Goal: Information Seeking & Learning: Learn about a topic

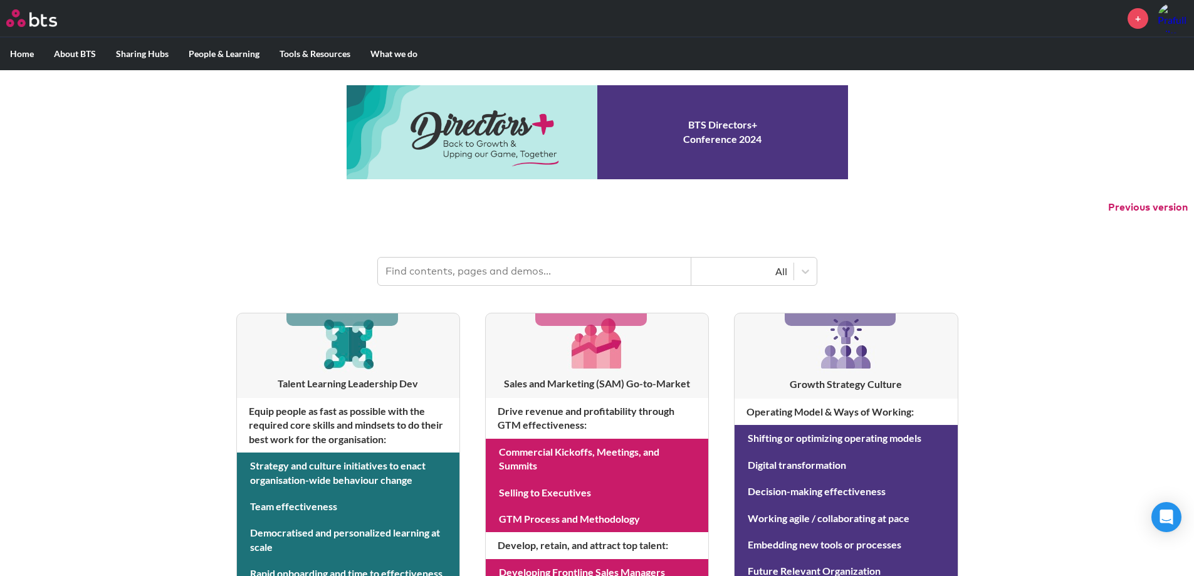
click at [579, 266] on input "text" at bounding box center [534, 272] width 313 height 28
type input "BTS culture"
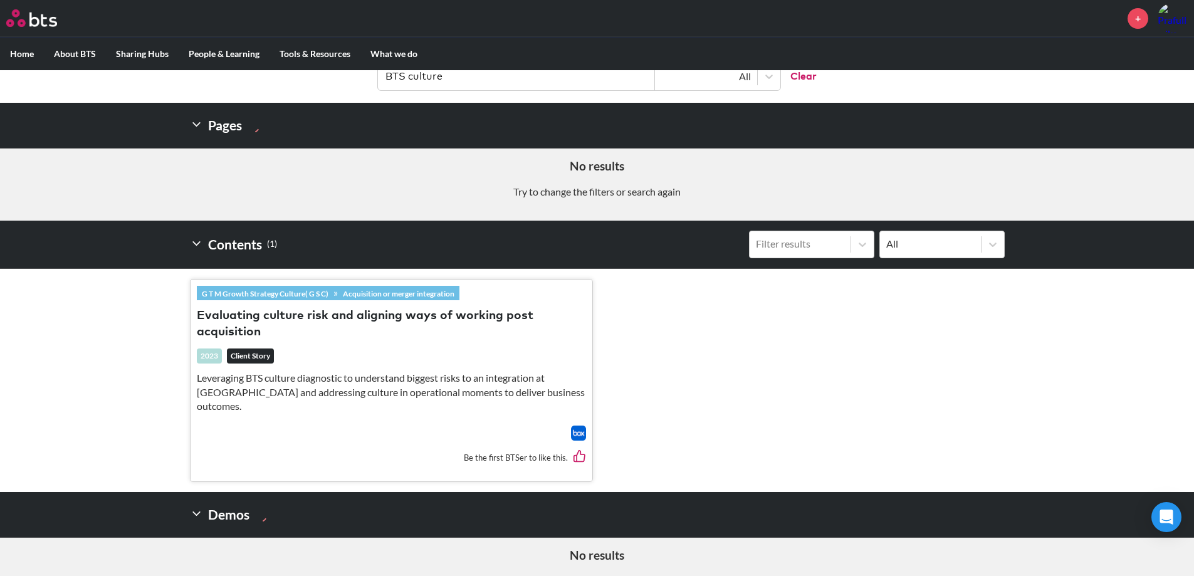
scroll to position [196, 0]
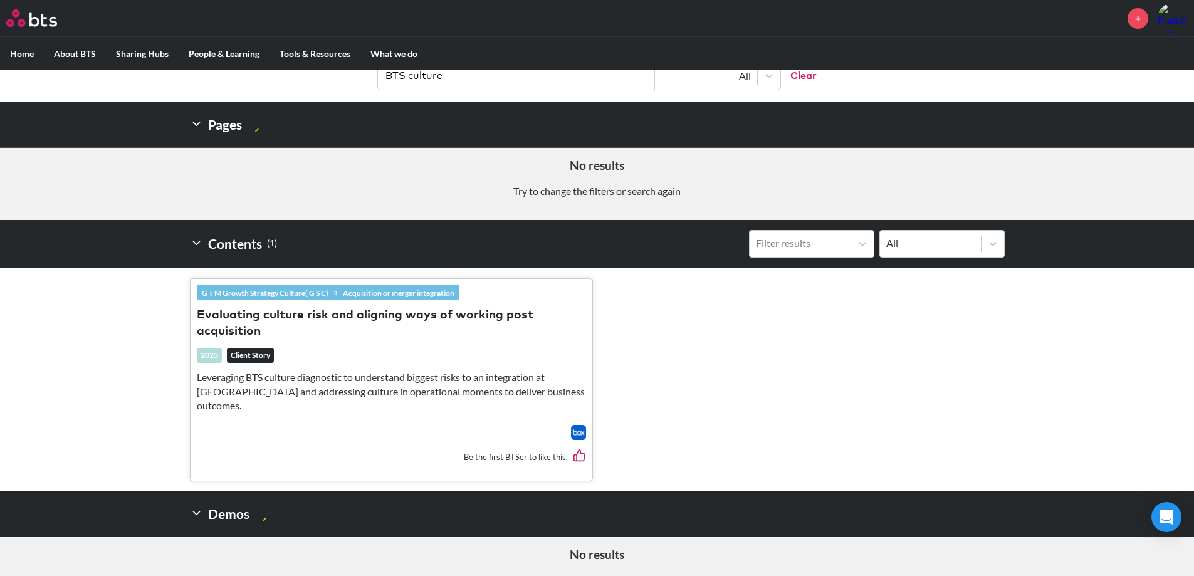
click at [405, 325] on button "Evaluating culture risk and aligning ways of working post acquisition" at bounding box center [391, 324] width 389 height 34
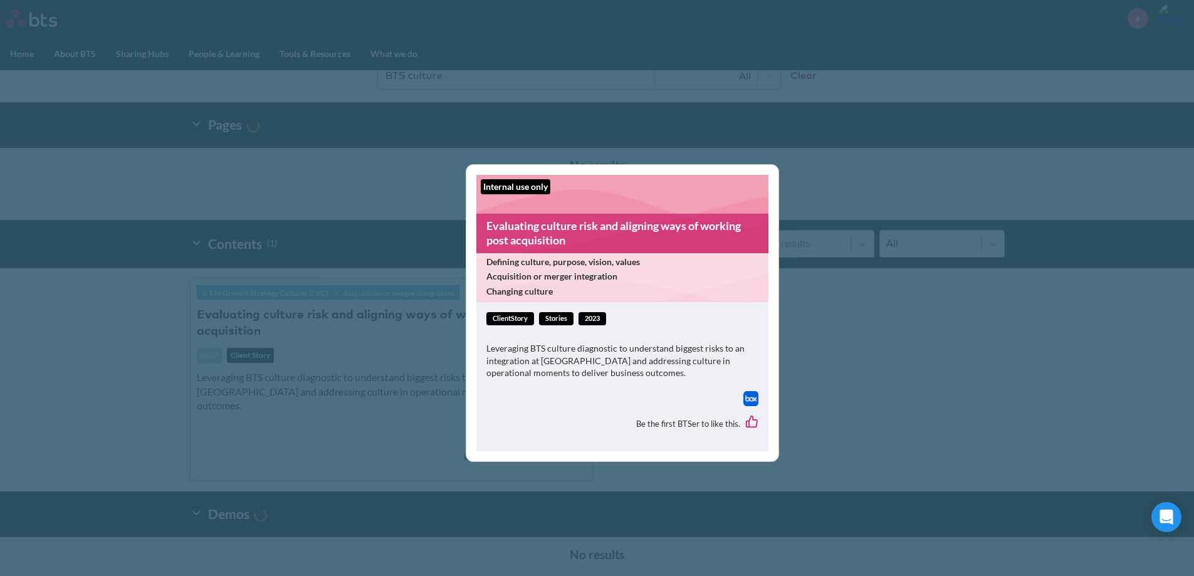
click at [527, 183] on div "Internal use only" at bounding box center [516, 186] width 70 height 15
click at [316, 404] on div "Internal use only Evaluating culture risk and aligning ways of working post acq…" at bounding box center [597, 288] width 1194 height 576
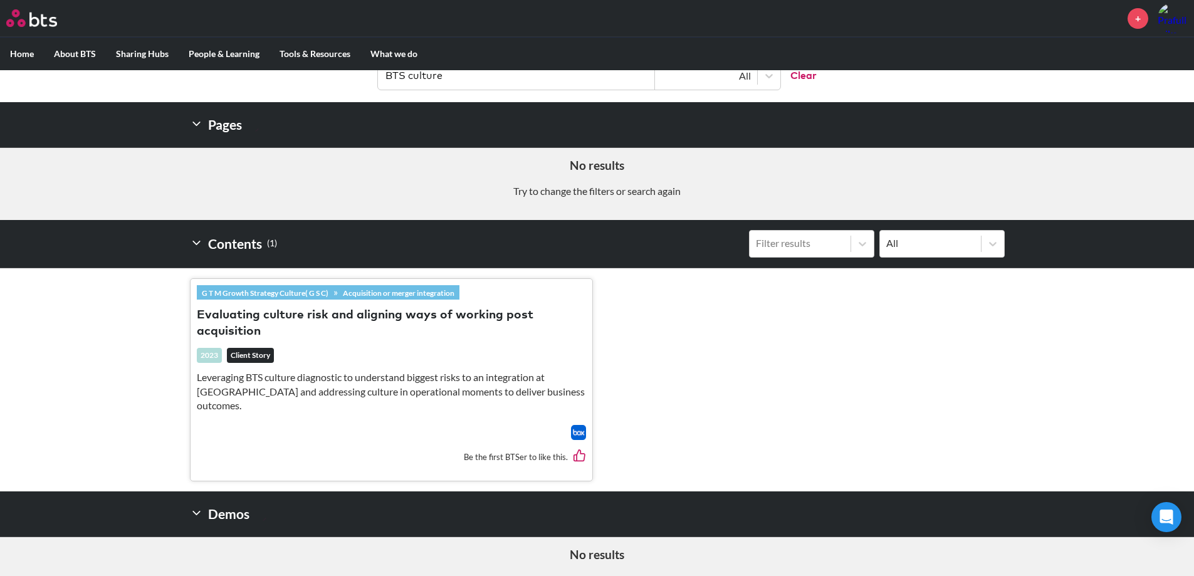
scroll to position [214, 0]
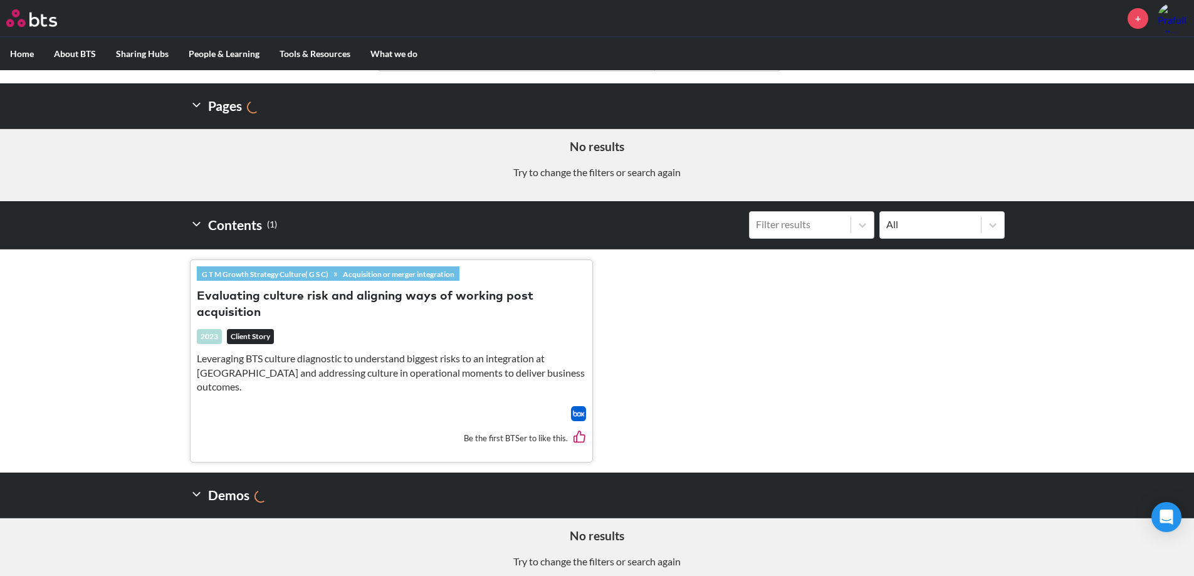
click at [370, 288] on button "Evaluating culture risk and aligning ways of working post acquisition" at bounding box center [391, 305] width 389 height 34
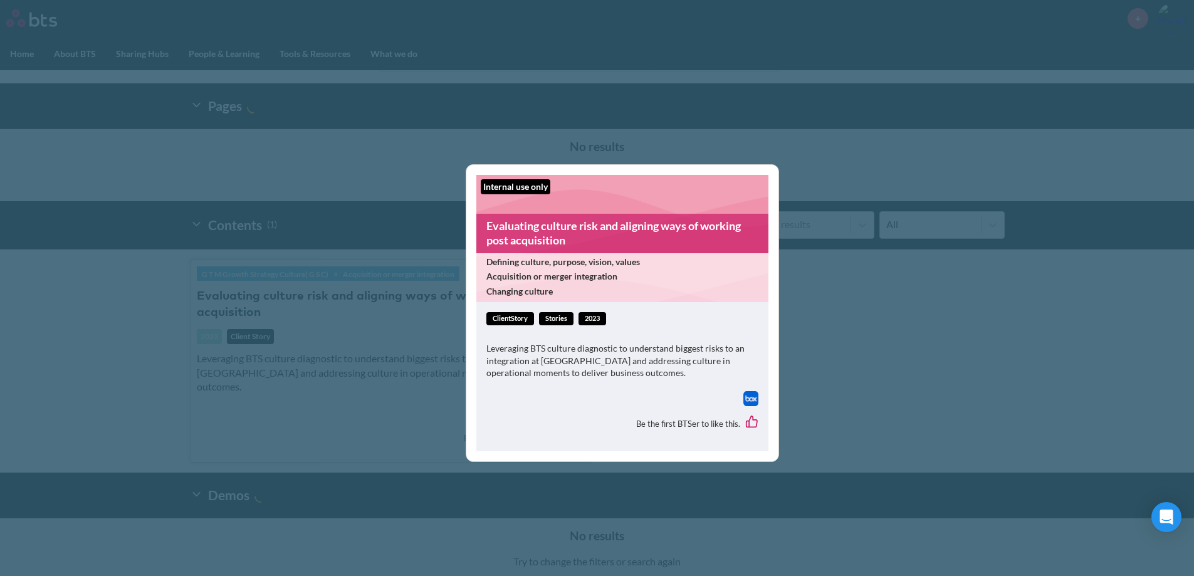
click at [819, 259] on div "Internal use only Evaluating culture risk and aligning ways of working post acq…" at bounding box center [597, 288] width 1194 height 576
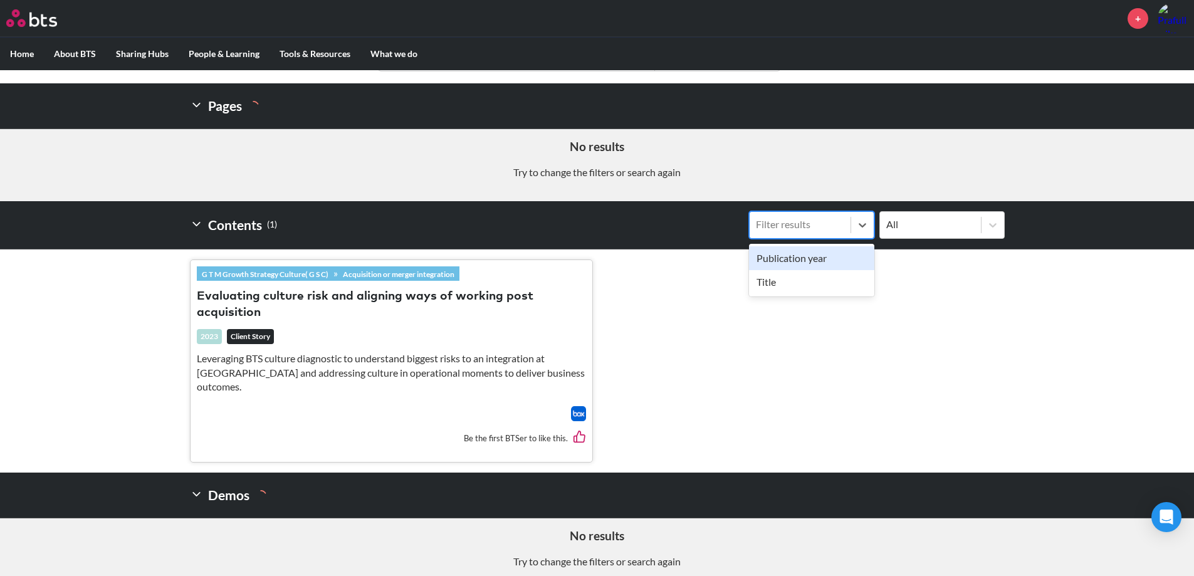
click at [843, 232] on div "Filter results" at bounding box center [799, 224] width 101 height 16
click at [692, 224] on input "option Publication year focused, 1 of 2. 2 results available. Use Up and Down t…" at bounding box center [692, 224] width 0 height 0
click at [547, 229] on div "Contents ( 1 ) Filter results All" at bounding box center [597, 225] width 815 height 48
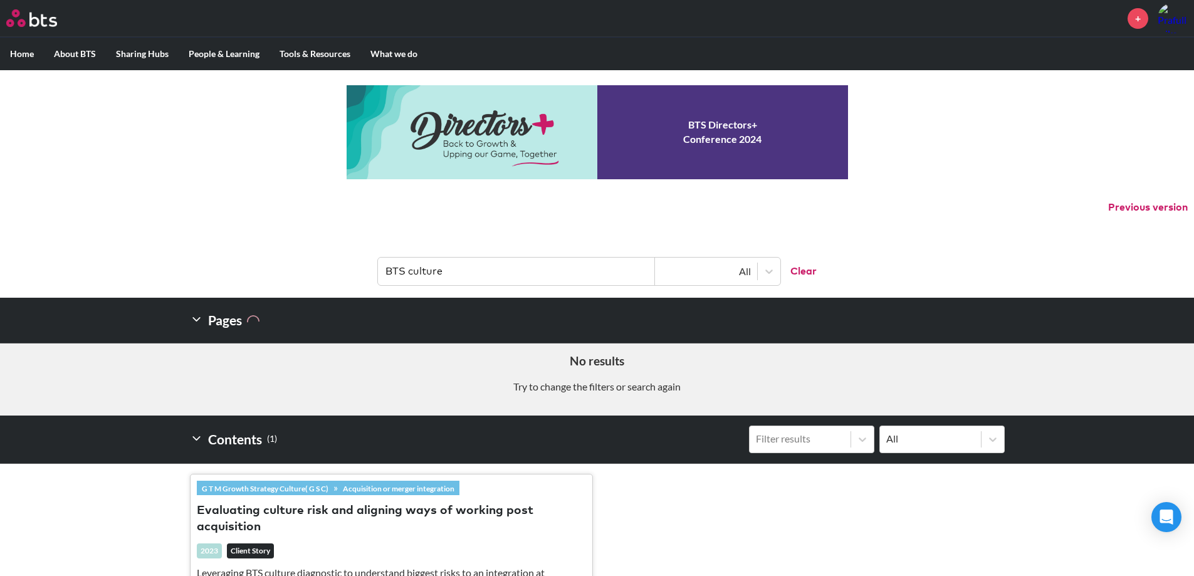
click at [198, 318] on icon at bounding box center [196, 319] width 13 height 13
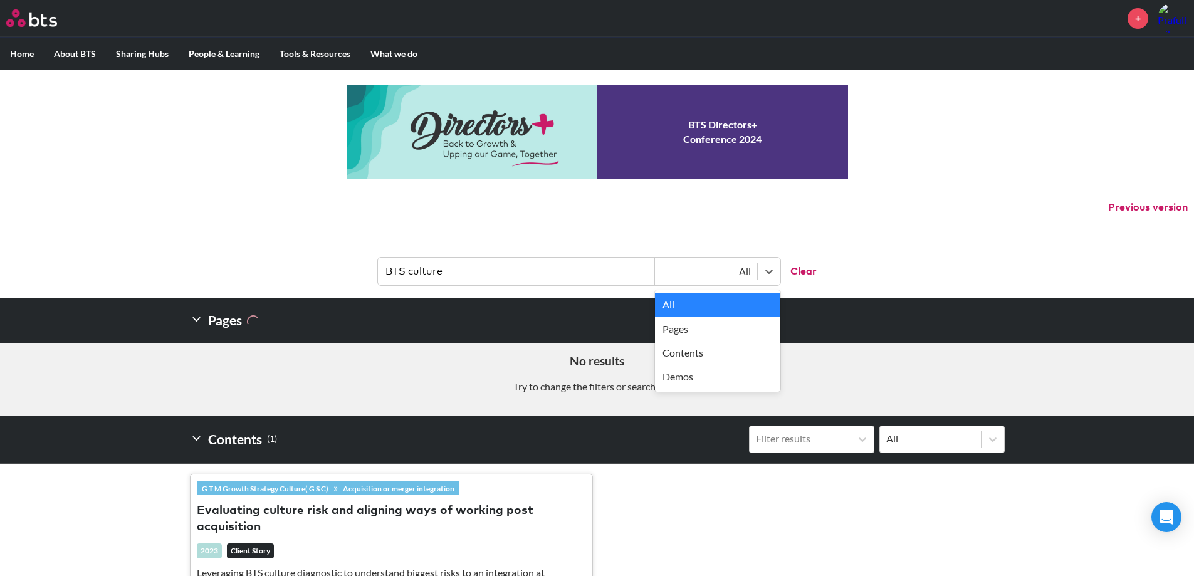
click at [742, 277] on div "All" at bounding box center [706, 271] width 90 height 14
click at [731, 346] on div "Contents" at bounding box center [717, 353] width 125 height 24
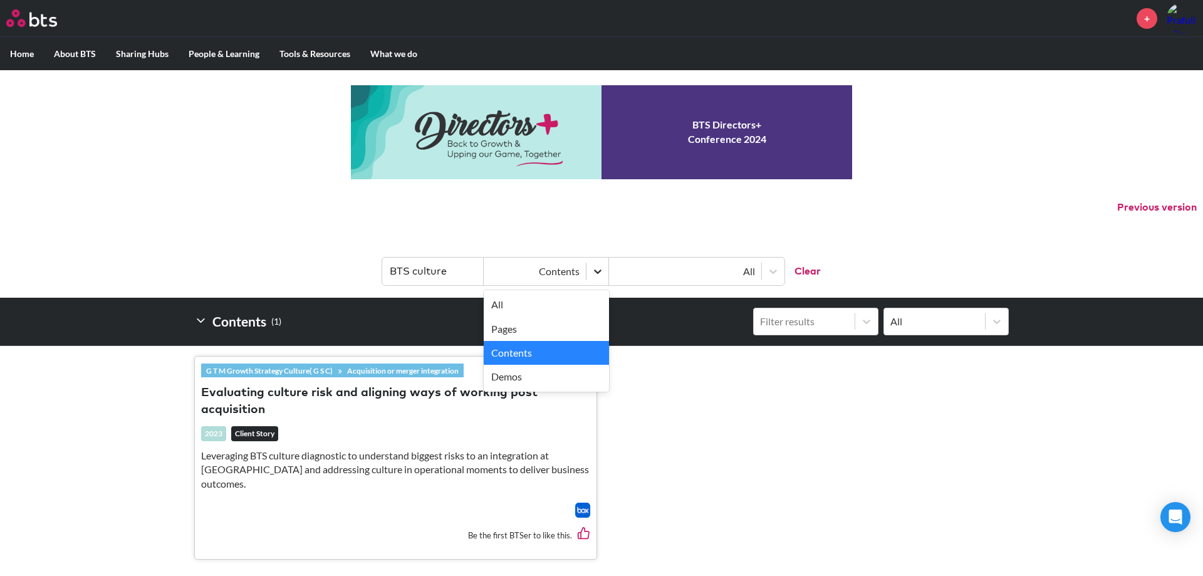
click at [607, 275] on div at bounding box center [598, 271] width 23 height 23
click at [571, 376] on div "Demos" at bounding box center [546, 377] width 125 height 24
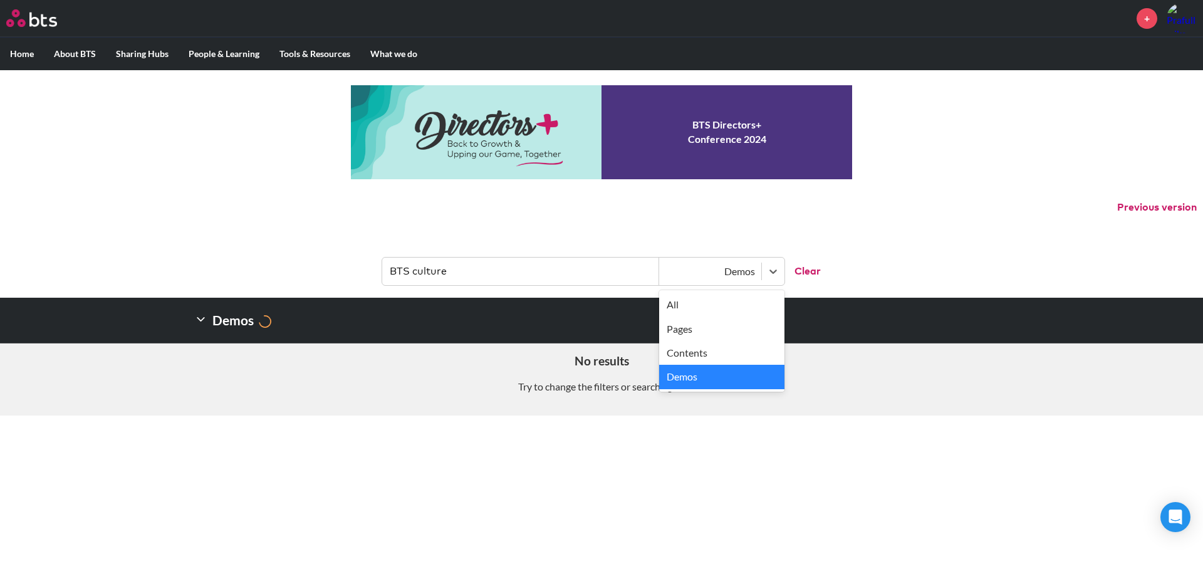
click at [738, 275] on div "Demos" at bounding box center [710, 271] width 90 height 14
click at [727, 305] on div "All" at bounding box center [721, 305] width 125 height 24
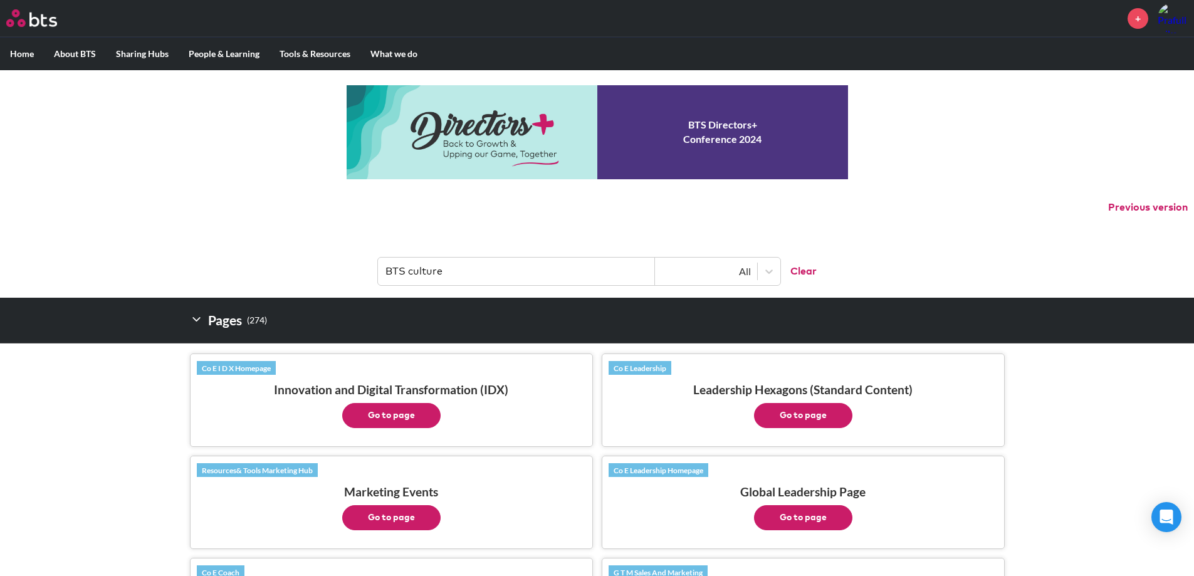
click at [571, 278] on input "BTS culture" at bounding box center [516, 272] width 277 height 28
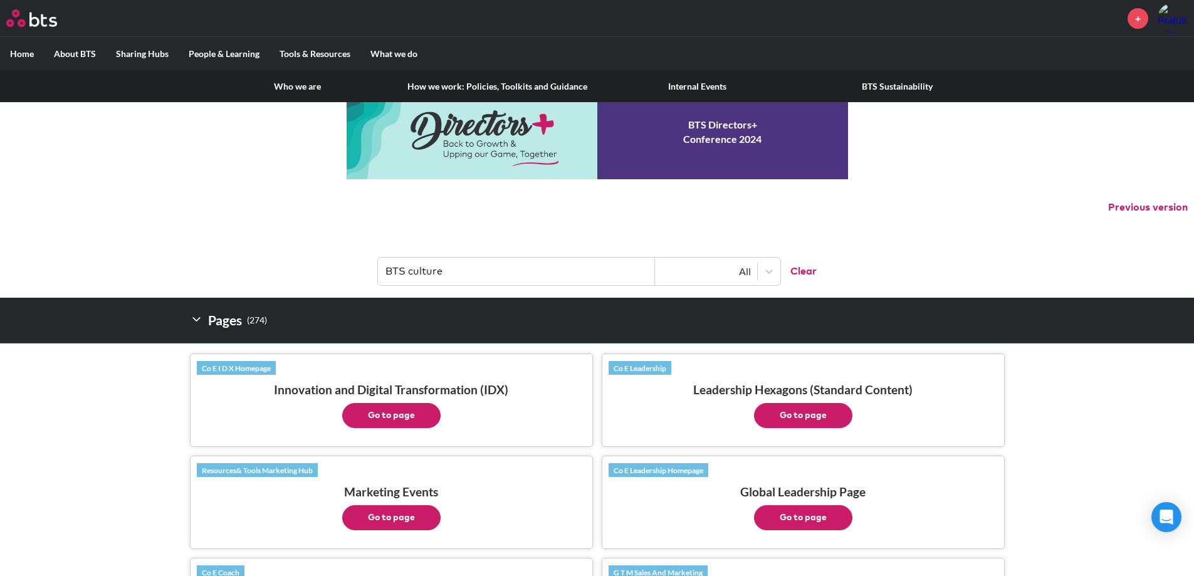
click at [72, 54] on label "About BTS" at bounding box center [75, 54] width 62 height 33
click at [0, 0] on input "About BTS" at bounding box center [0, 0] width 0 height 0
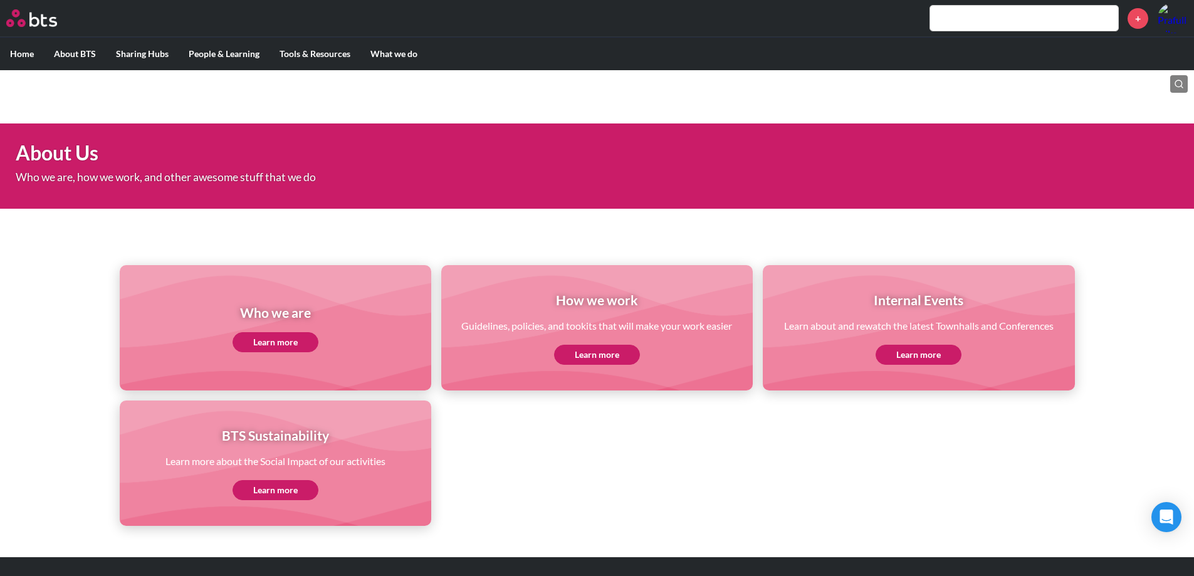
click at [608, 356] on link "Learn more" at bounding box center [597, 355] width 86 height 20
click at [609, 370] on div "How we work Guidelines, policies, and tookits that will make your work easier L…" at bounding box center [596, 327] width 311 height 125
click at [612, 354] on link "Learn more" at bounding box center [597, 355] width 86 height 20
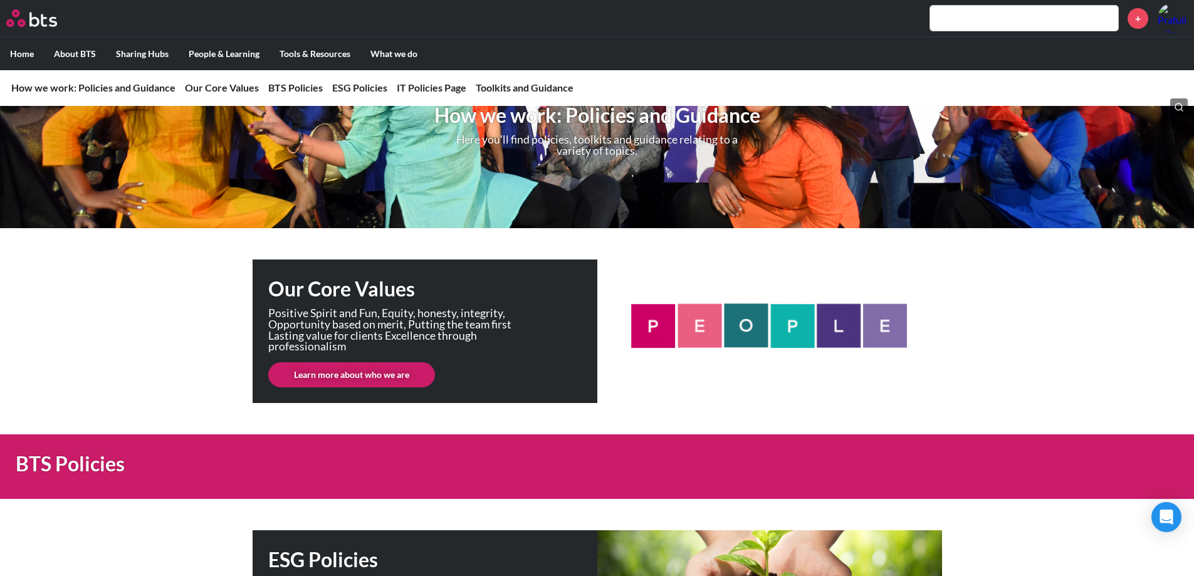
scroll to position [83, 0]
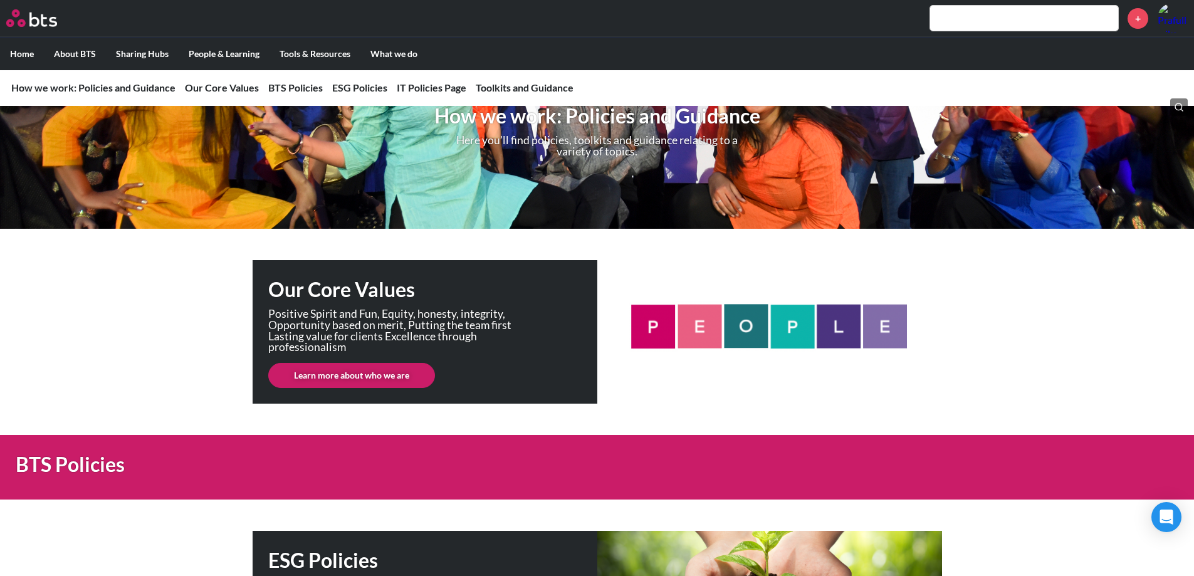
click at [404, 373] on link "Learn more about who we are" at bounding box center [351, 375] width 167 height 25
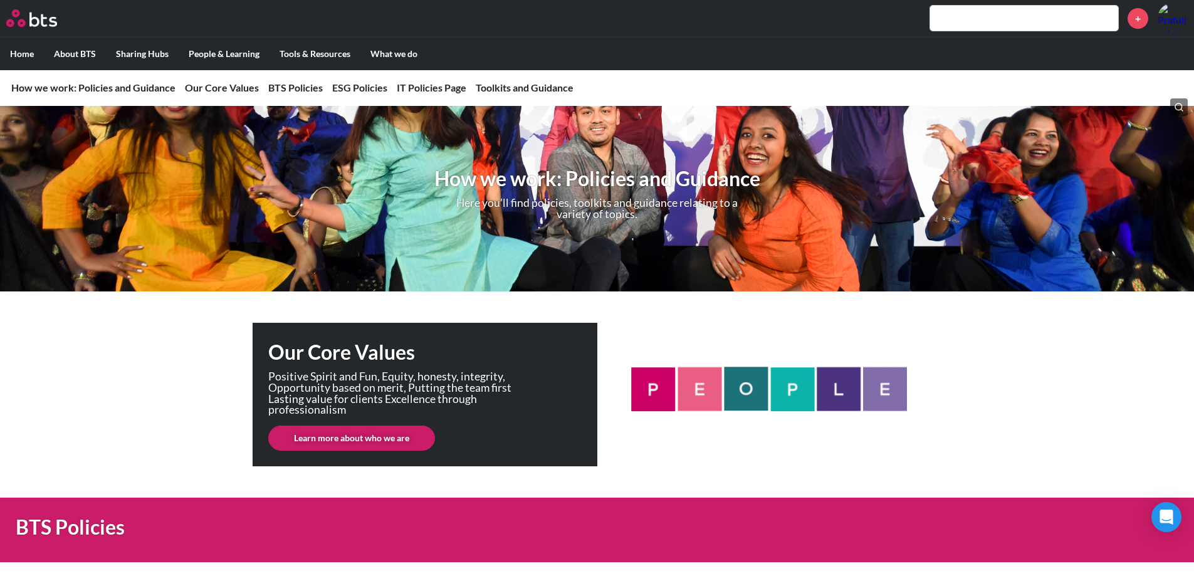
scroll to position [19, 0]
click at [687, 389] on div "Our Core Values Positive Spirit and Fun, Equity, honesty, integrity, Opportunit…" at bounding box center [597, 394] width 689 height 143
click at [753, 390] on div "Our Core Values Positive Spirit and Fun, Equity, honesty, integrity, Opportunit…" at bounding box center [597, 394] width 689 height 143
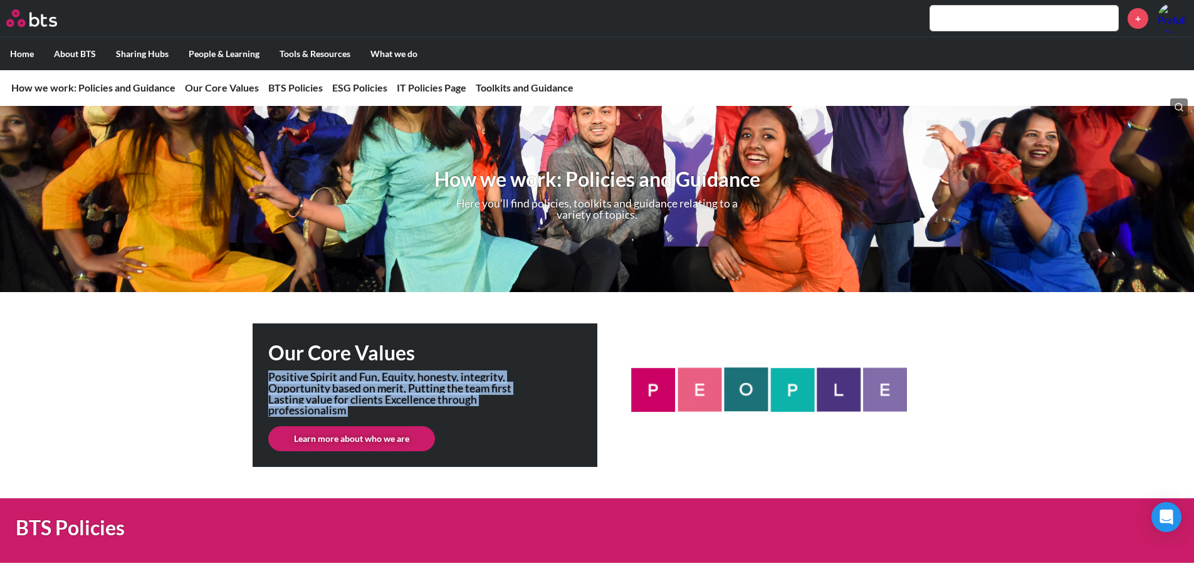
click at [753, 390] on div "Our Core Values Positive Spirit and Fun, Equity, honesty, integrity, Opportunit…" at bounding box center [597, 394] width 689 height 143
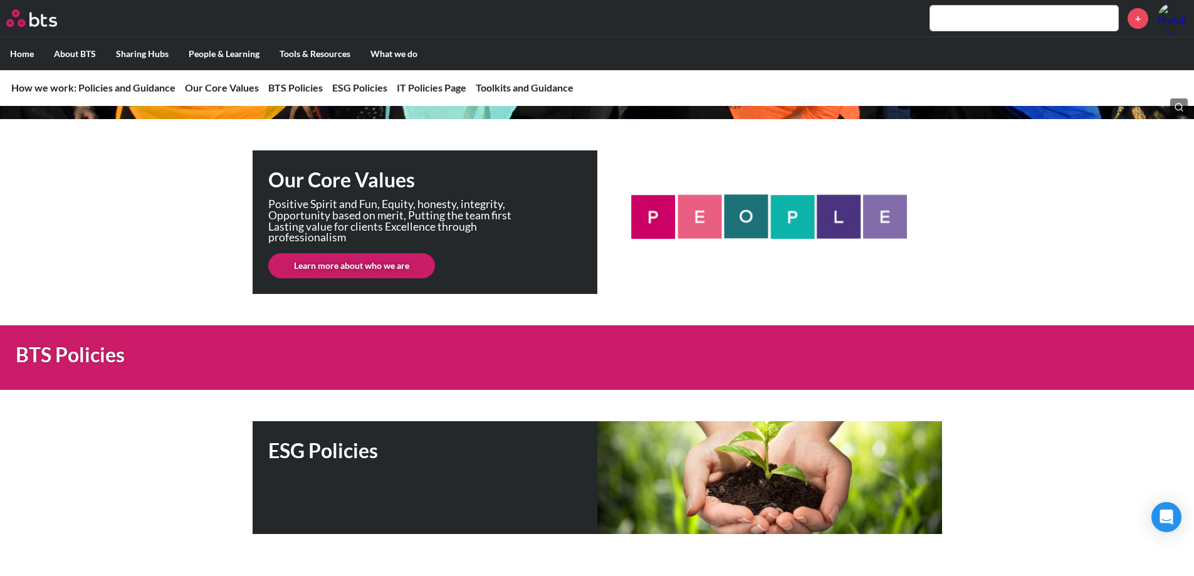
scroll to position [193, 0]
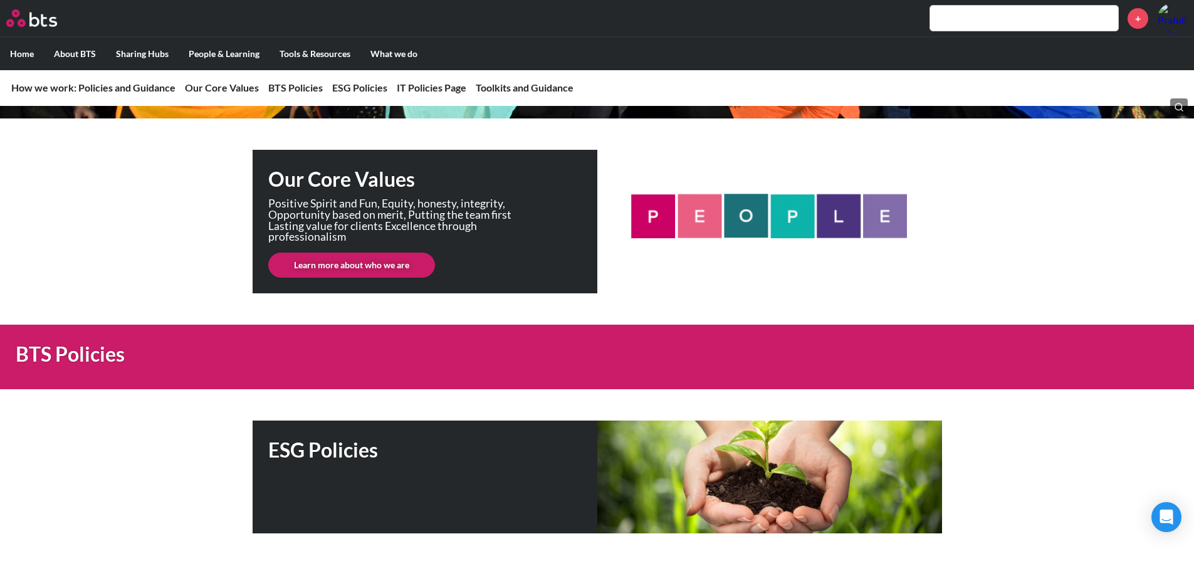
click at [349, 263] on link "Learn more about who we are" at bounding box center [351, 265] width 167 height 25
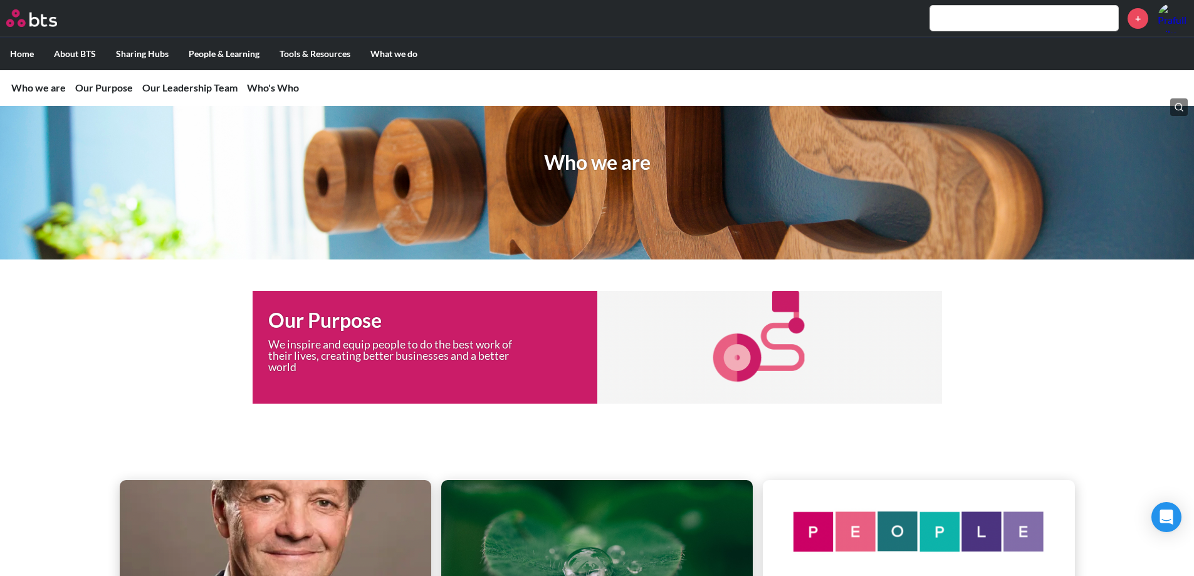
scroll to position [51, 0]
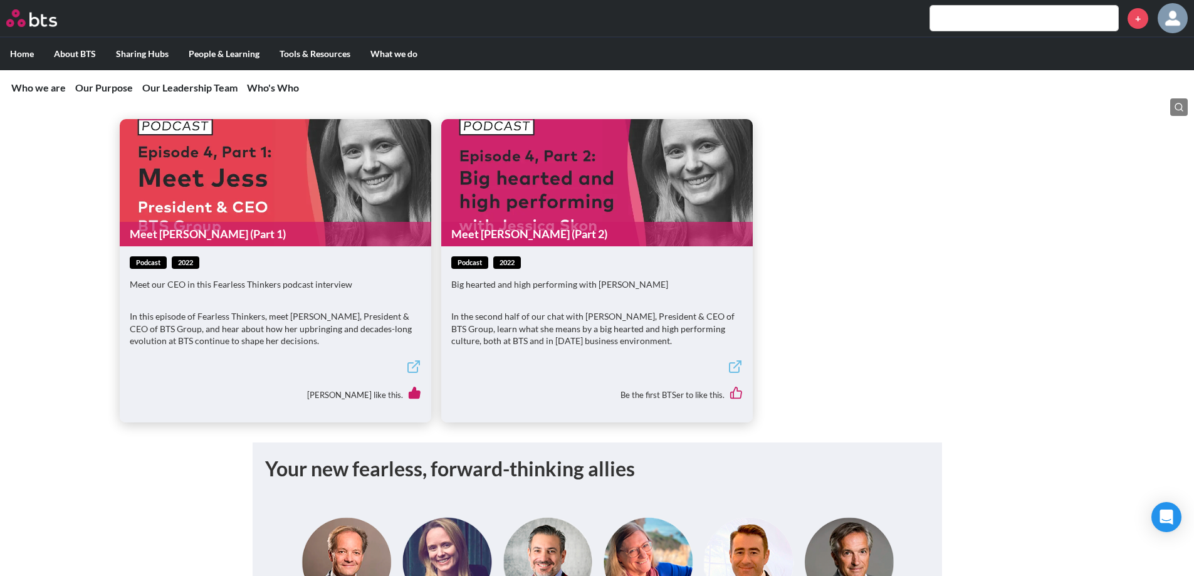
scroll to position [925, 0]
click at [363, 283] on p "Meet our CEO in this Fearless Thinkers podcast interview" at bounding box center [275, 285] width 291 height 13
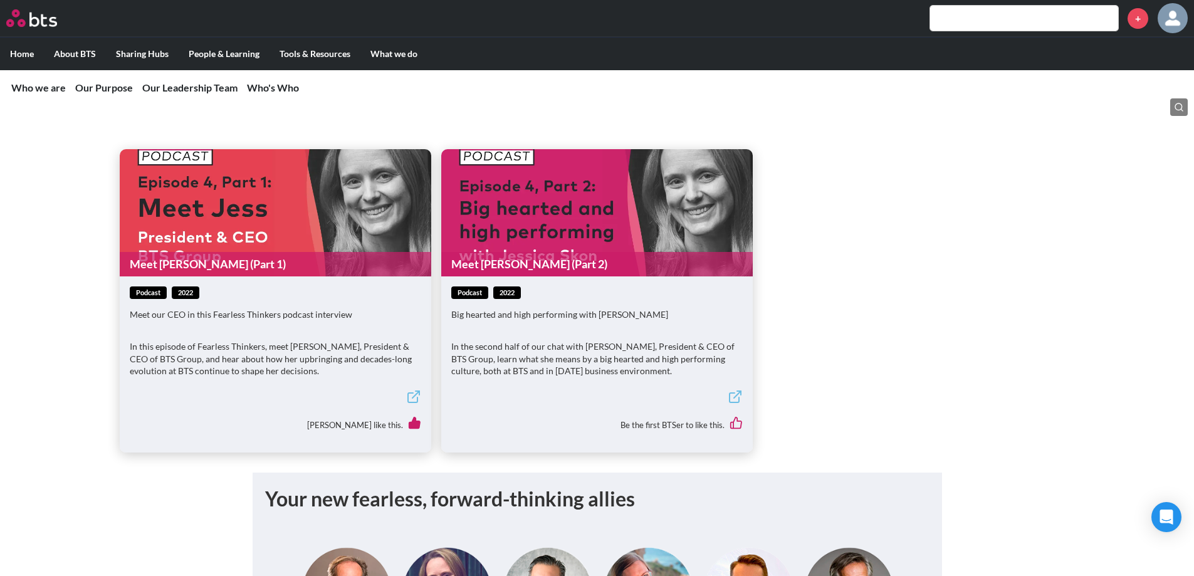
scroll to position [895, 0]
click at [142, 265] on link "Meet Jess (Part 1)" at bounding box center [275, 265] width 311 height 24
click at [670, 240] on figure "Meet Jess (Part 2)" at bounding box center [596, 213] width 311 height 127
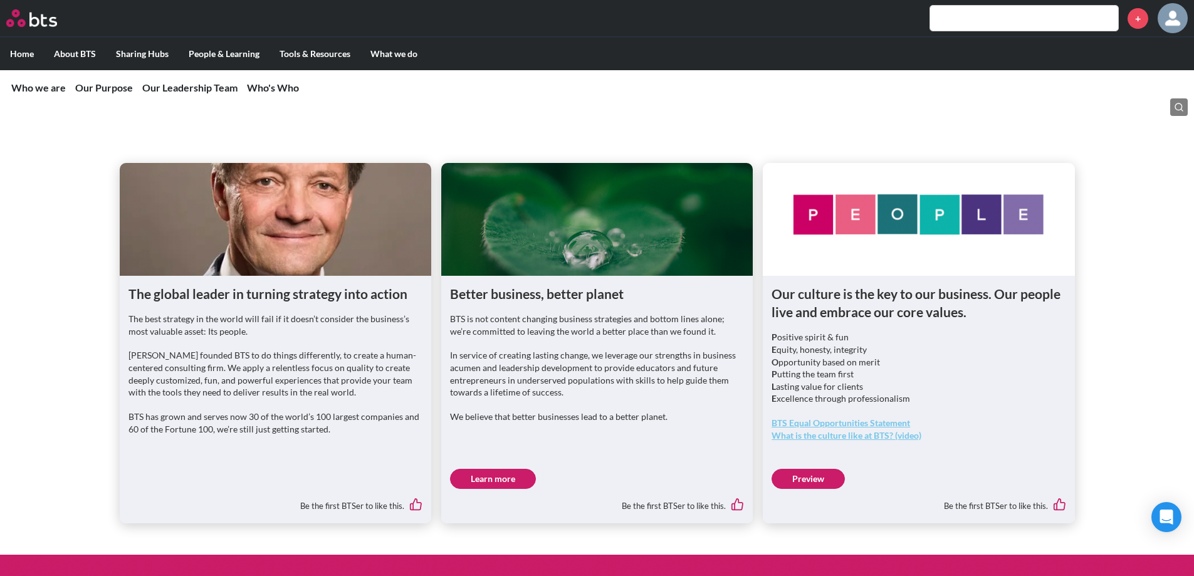
scroll to position [370, 0]
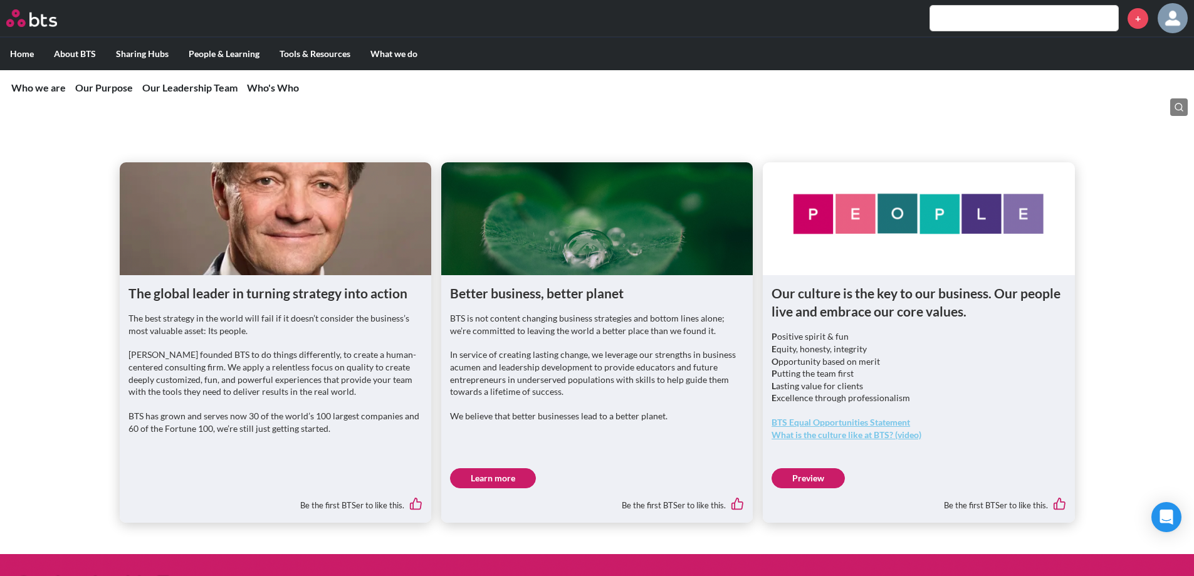
click at [300, 252] on figure at bounding box center [275, 218] width 311 height 113
click at [284, 279] on div "The global leader in turning strategy into action The best strategy in the worl…" at bounding box center [275, 399] width 311 height 248
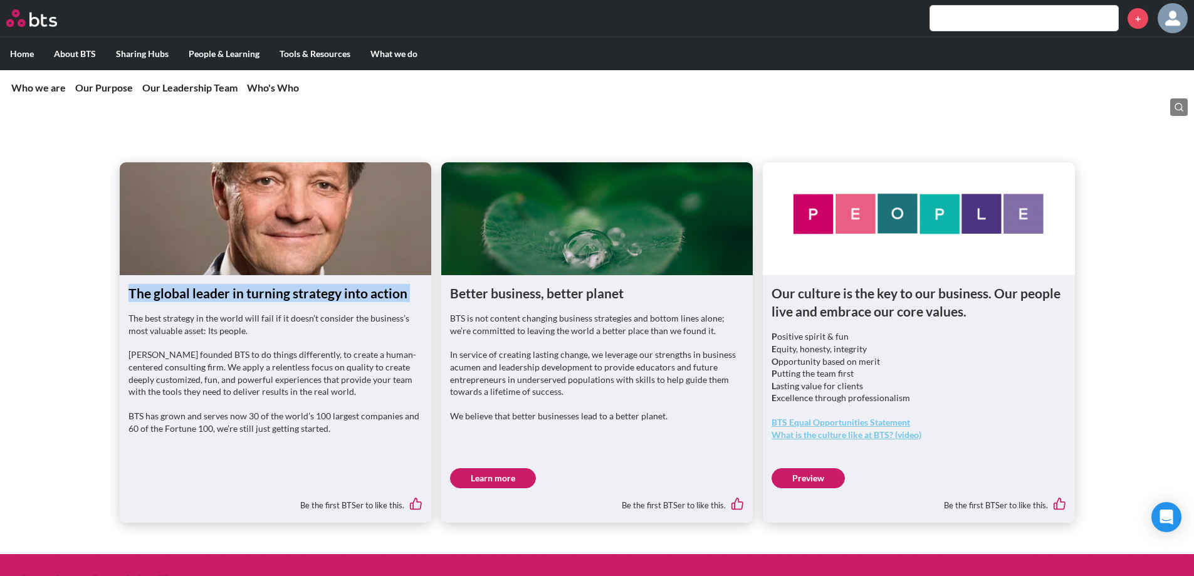
click at [284, 279] on div "The global leader in turning strategy into action The best strategy in the worl…" at bounding box center [275, 399] width 311 height 248
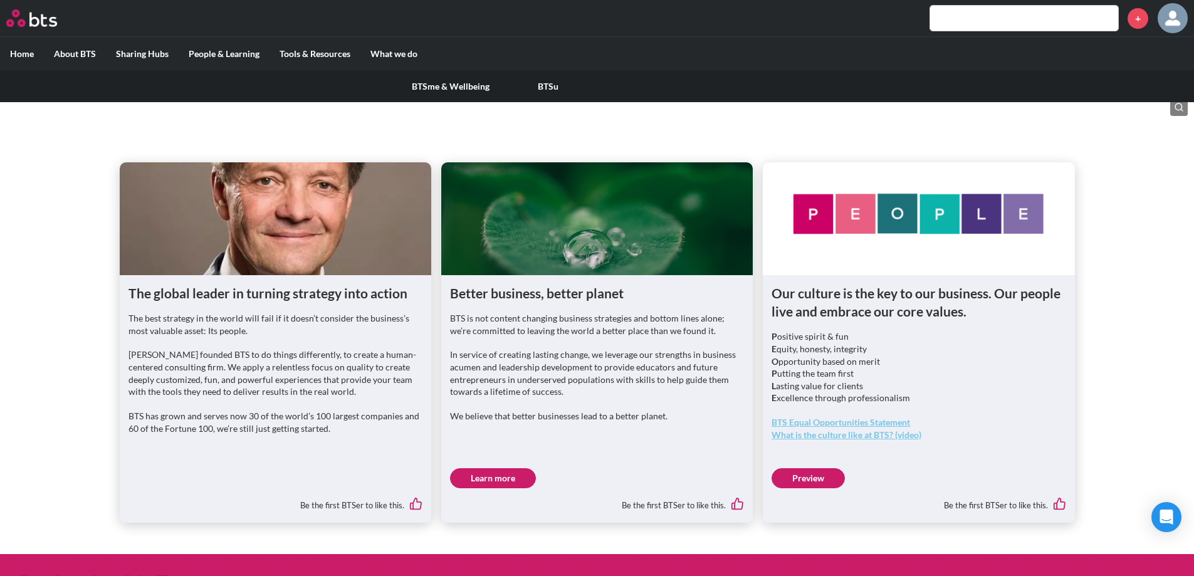
click at [225, 67] on label "People & Learning" at bounding box center [224, 54] width 91 height 33
click at [0, 0] on input "People & Learning" at bounding box center [0, 0] width 0 height 0
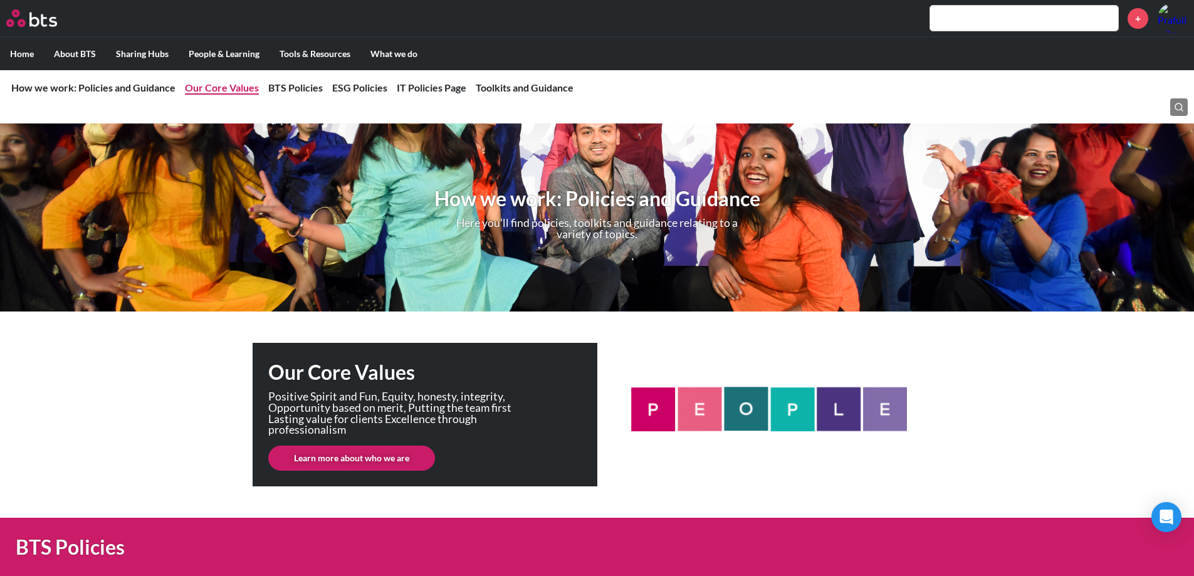
click at [229, 88] on link "Our Core Values" at bounding box center [222, 87] width 74 height 12
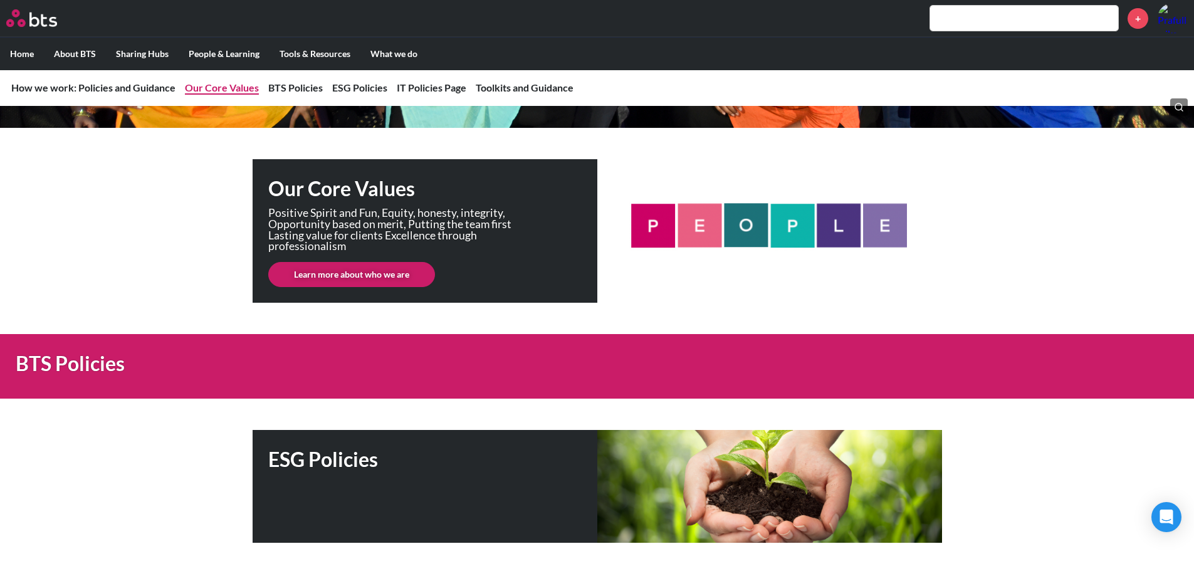
scroll to position [186, 0]
